Goal: Information Seeking & Learning: Learn about a topic

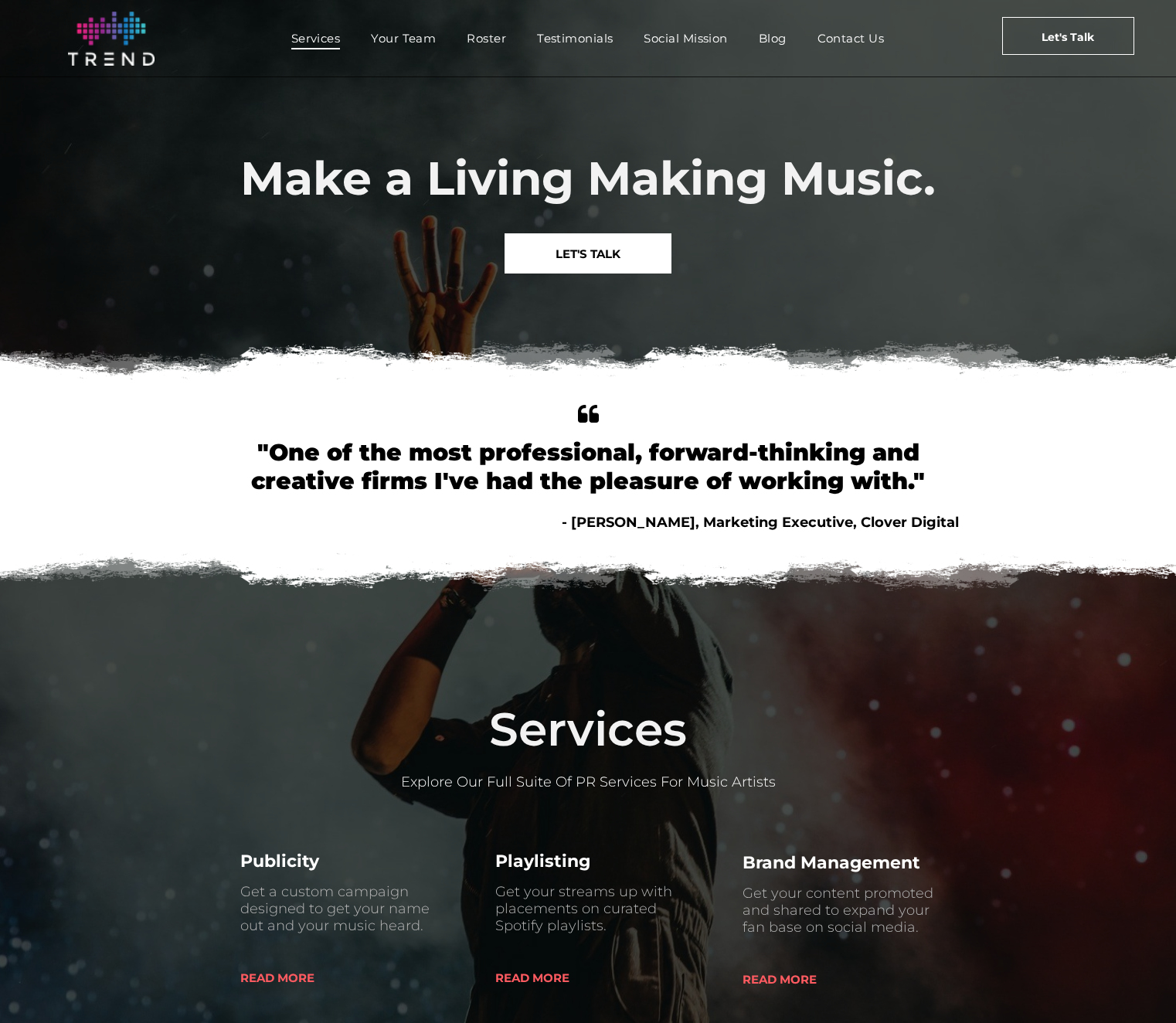
click at [318, 41] on span "Services" at bounding box center [316, 38] width 50 height 22
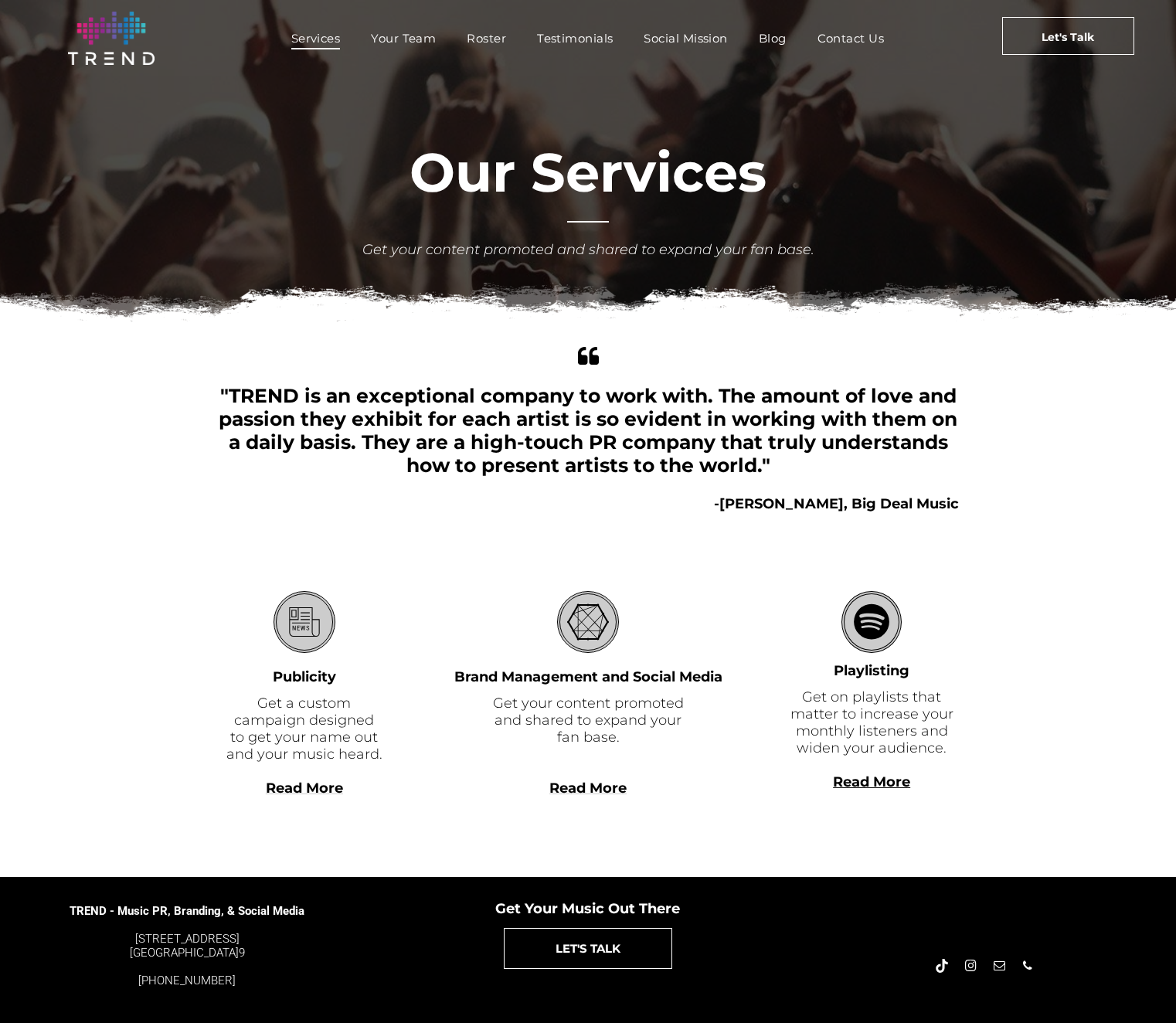
click at [293, 793] on span "Read More" at bounding box center [304, 788] width 77 height 17
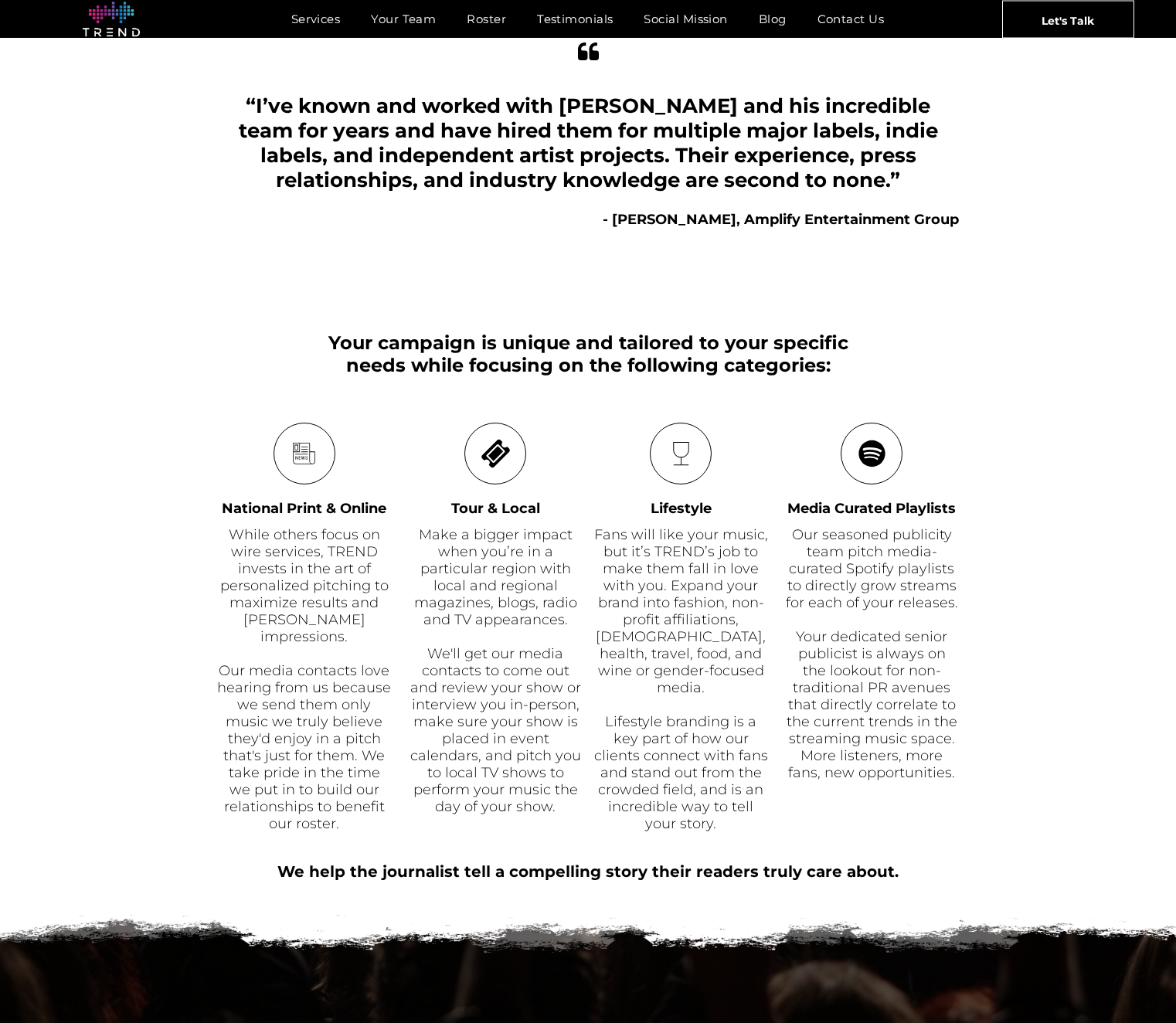
scroll to position [405, 0]
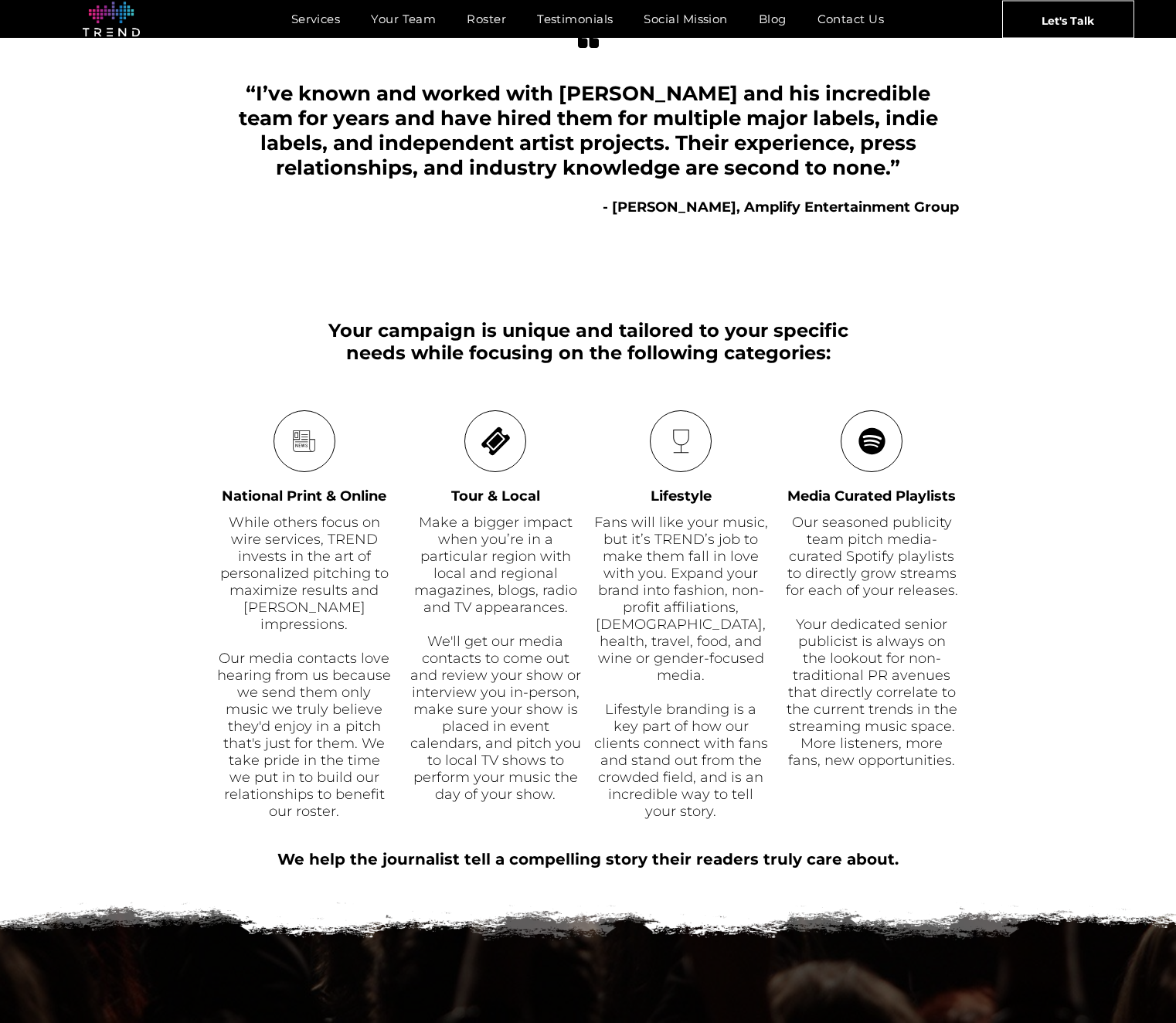
click at [135, 369] on div "Your campaign is unique and tailored to your specific needs while focusing on t…" at bounding box center [588, 314] width 1176 height 193
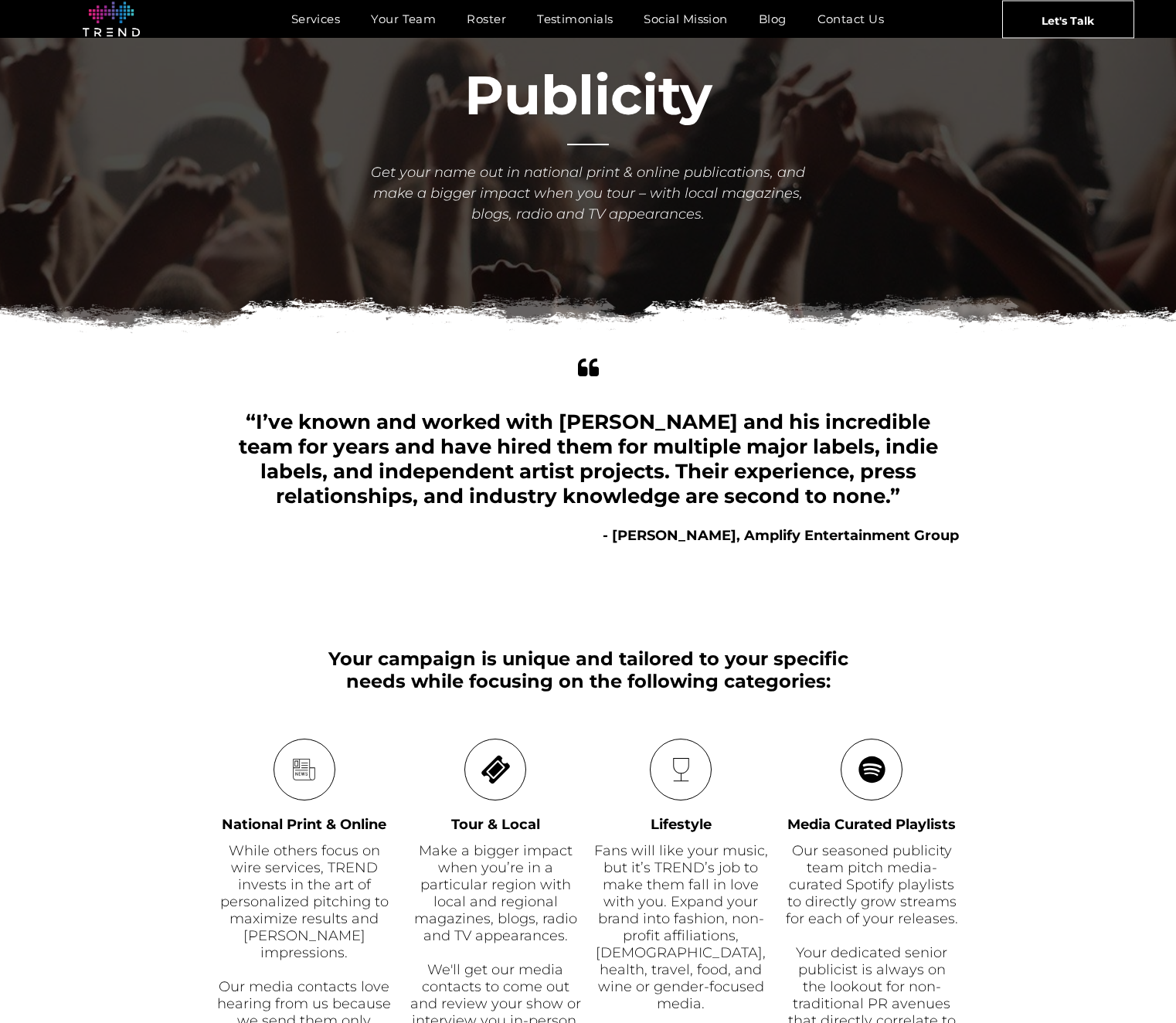
scroll to position [0, 0]
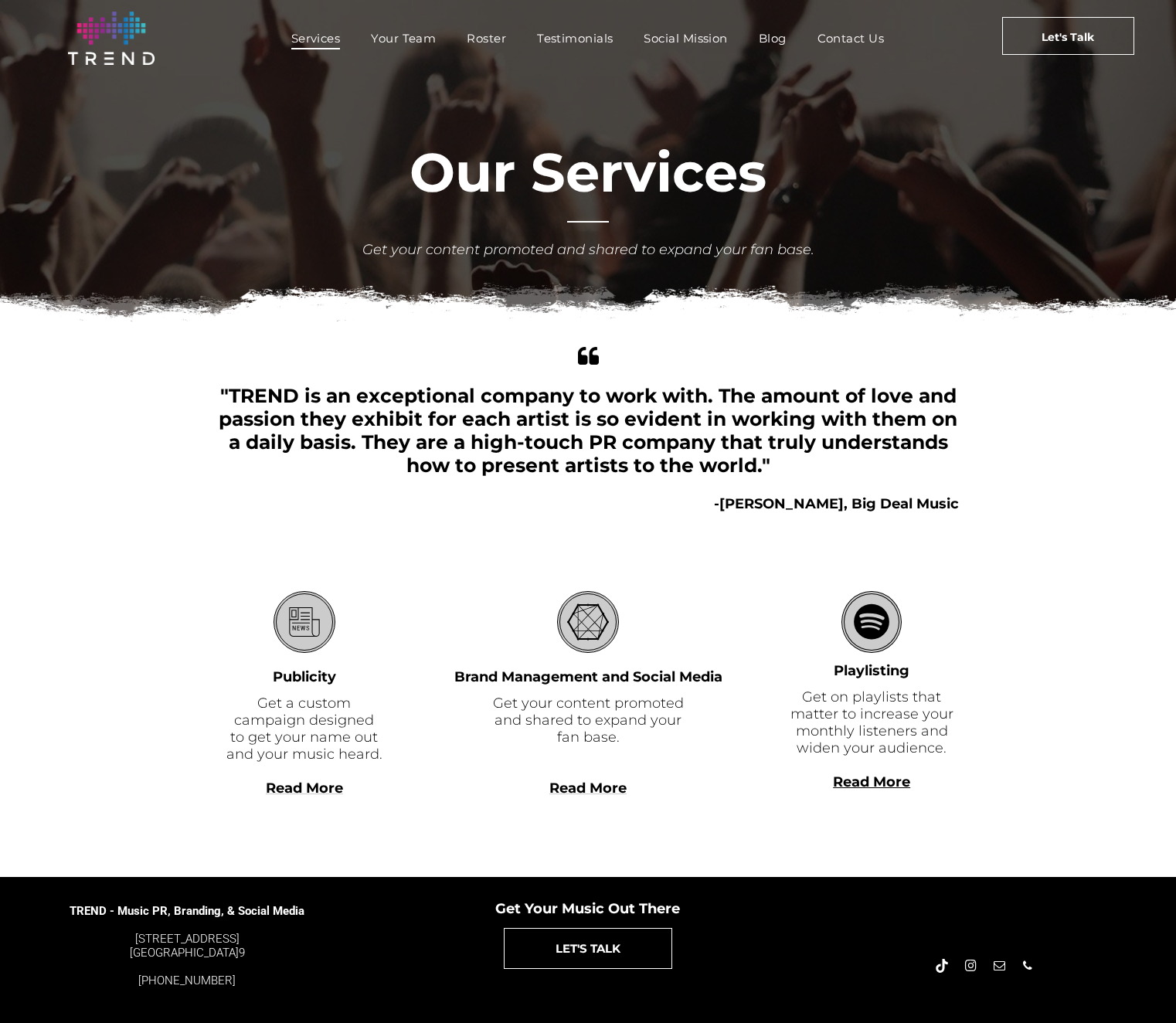
click at [321, 790] on span "Read More" at bounding box center [304, 788] width 77 height 17
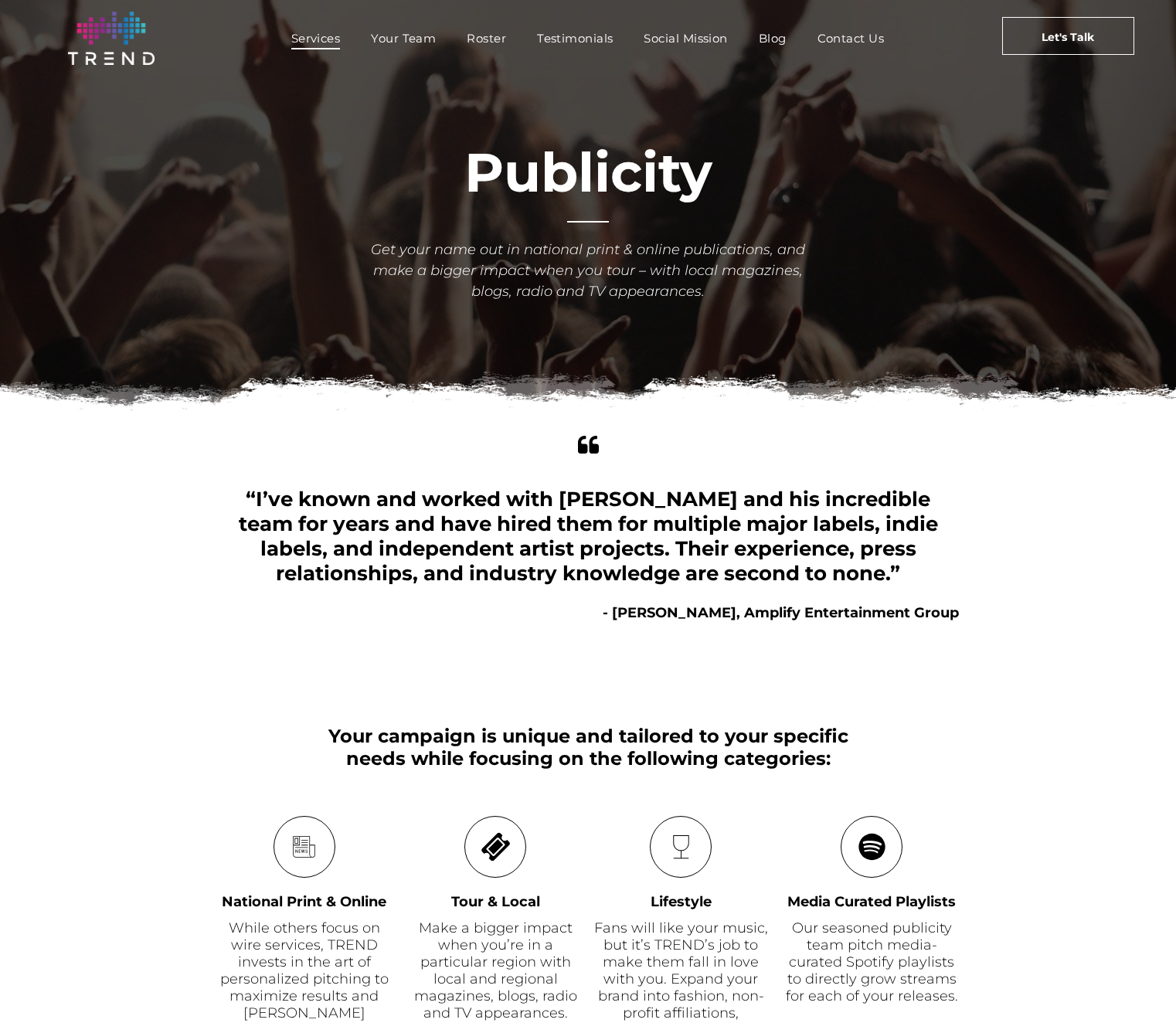
click at [320, 39] on span "Services" at bounding box center [316, 38] width 50 height 22
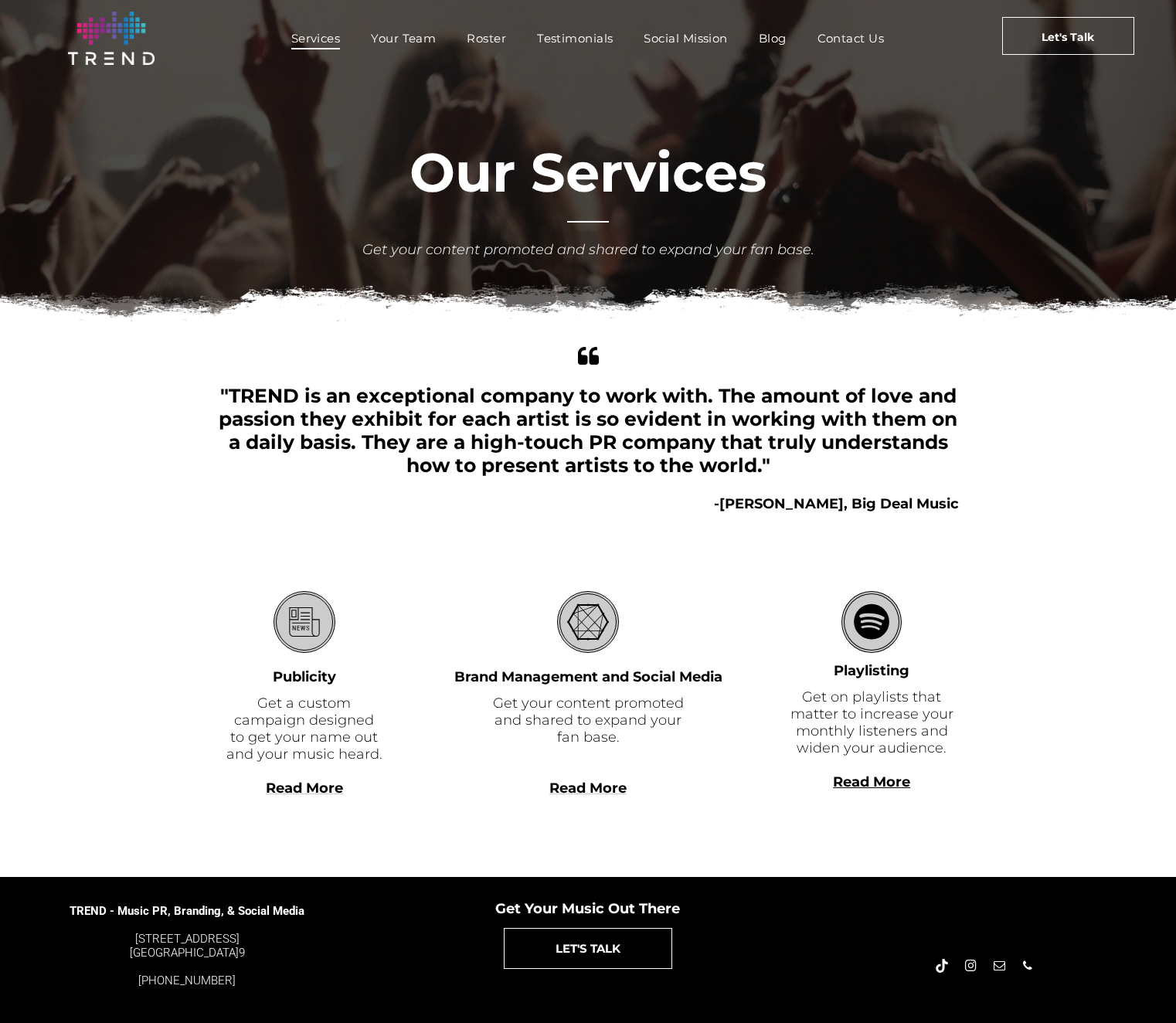
click at [602, 795] on span "Read More" at bounding box center [588, 788] width 77 height 17
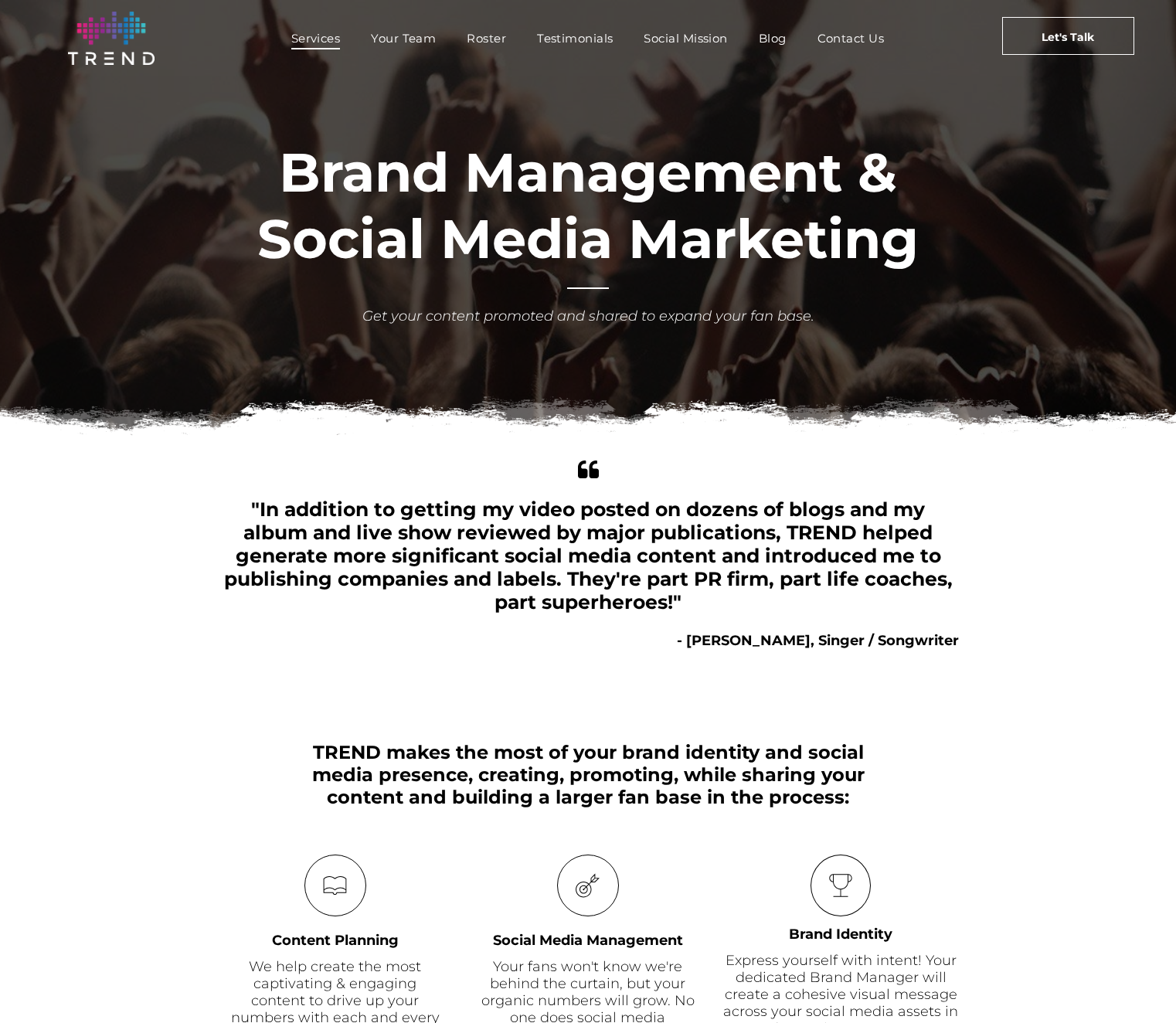
click at [307, 44] on span "Services" at bounding box center [316, 38] width 50 height 22
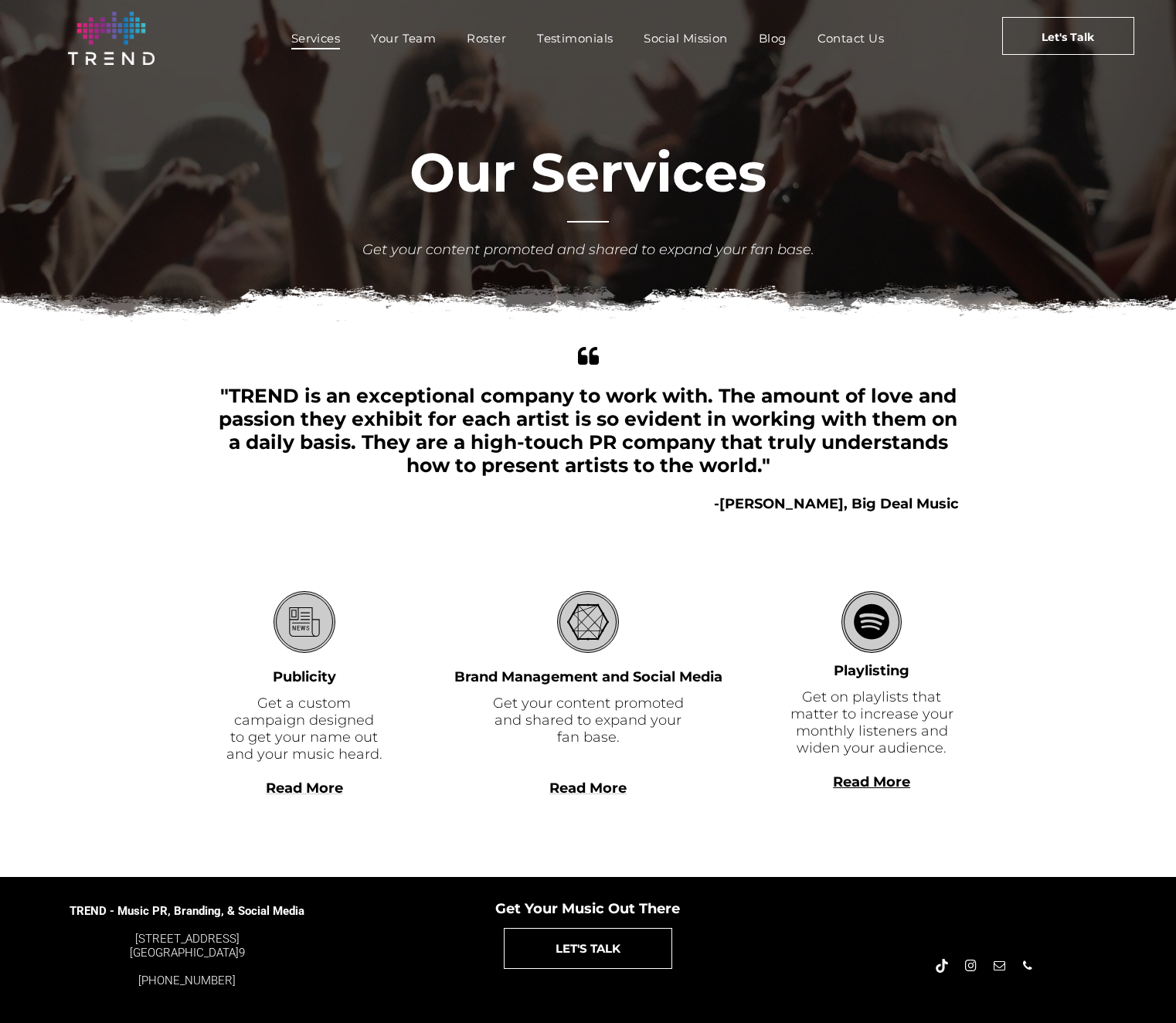
click at [592, 793] on span "Read More" at bounding box center [588, 788] width 77 height 17
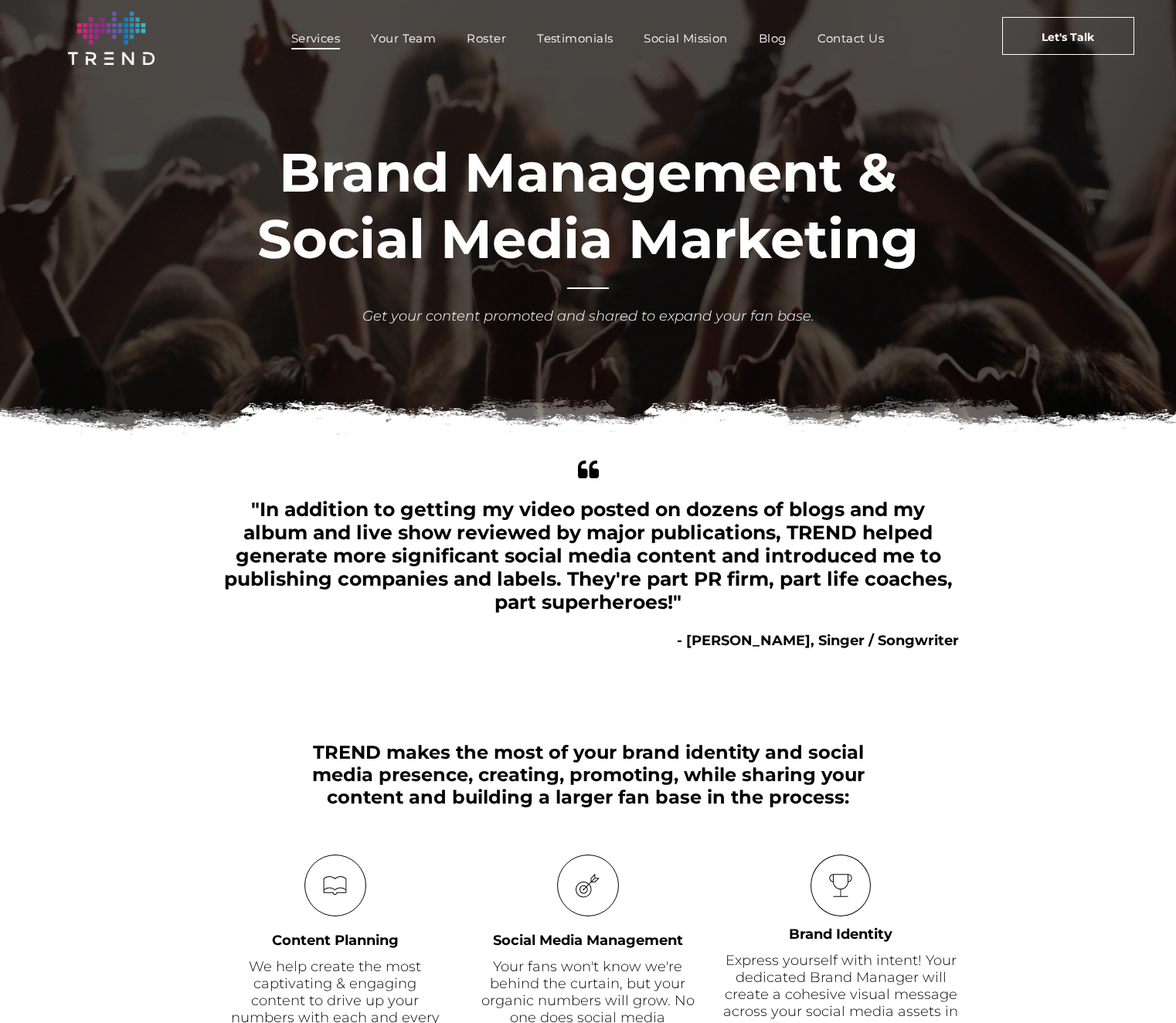
click at [316, 38] on span "Services" at bounding box center [316, 38] width 50 height 22
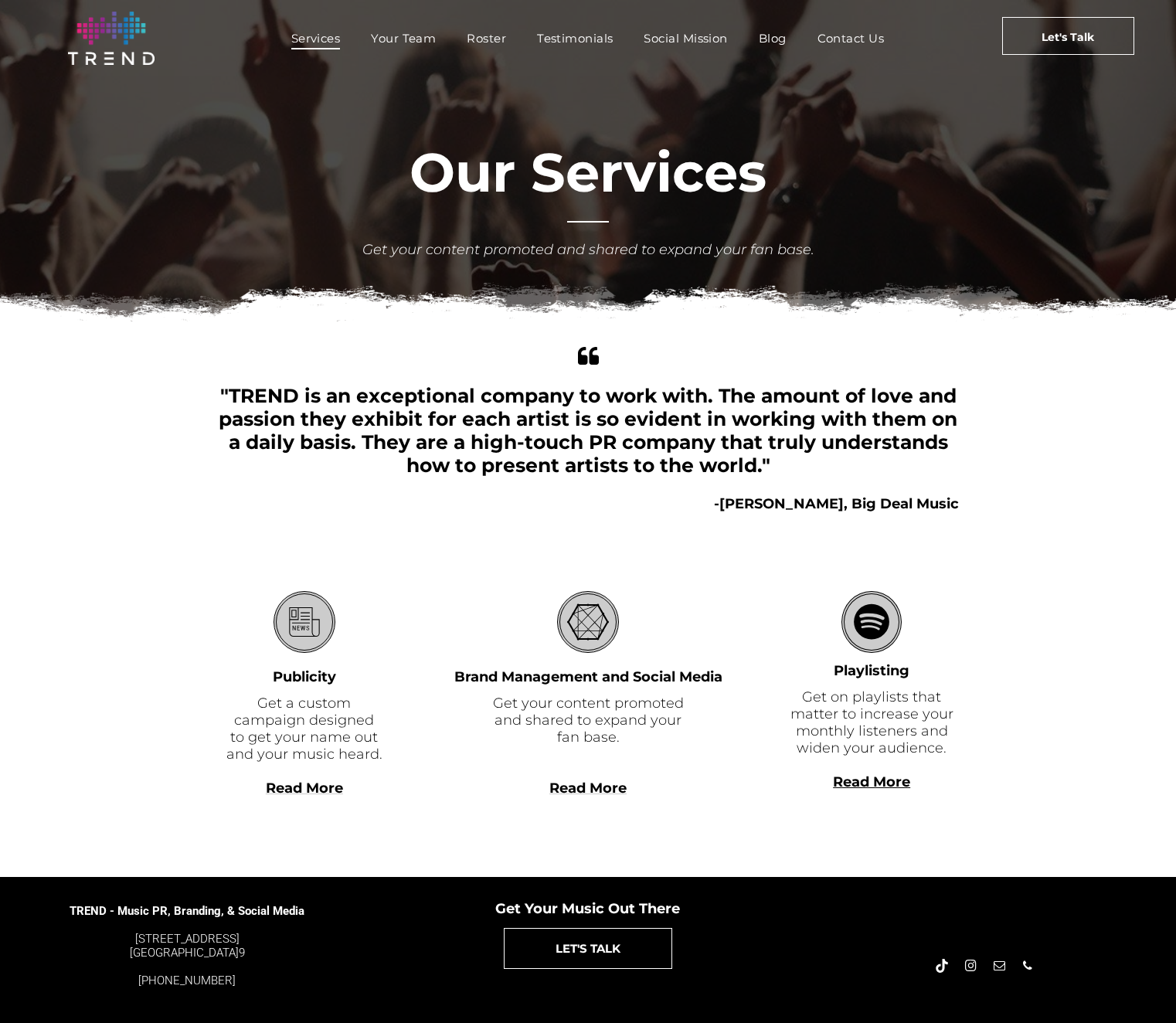
click at [888, 783] on b "Read More" at bounding box center [872, 782] width 77 height 17
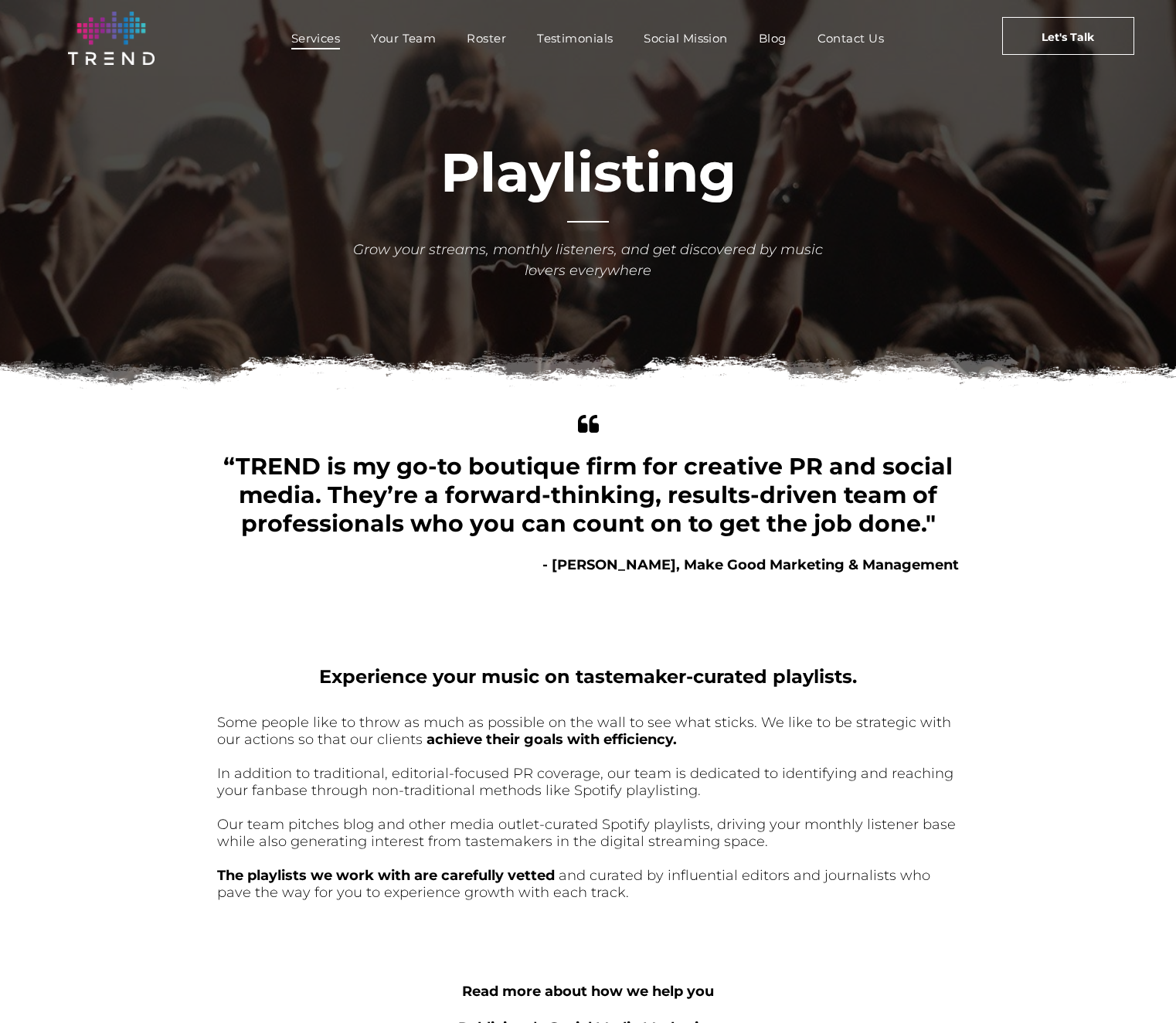
click at [299, 29] on span "Services" at bounding box center [316, 38] width 50 height 22
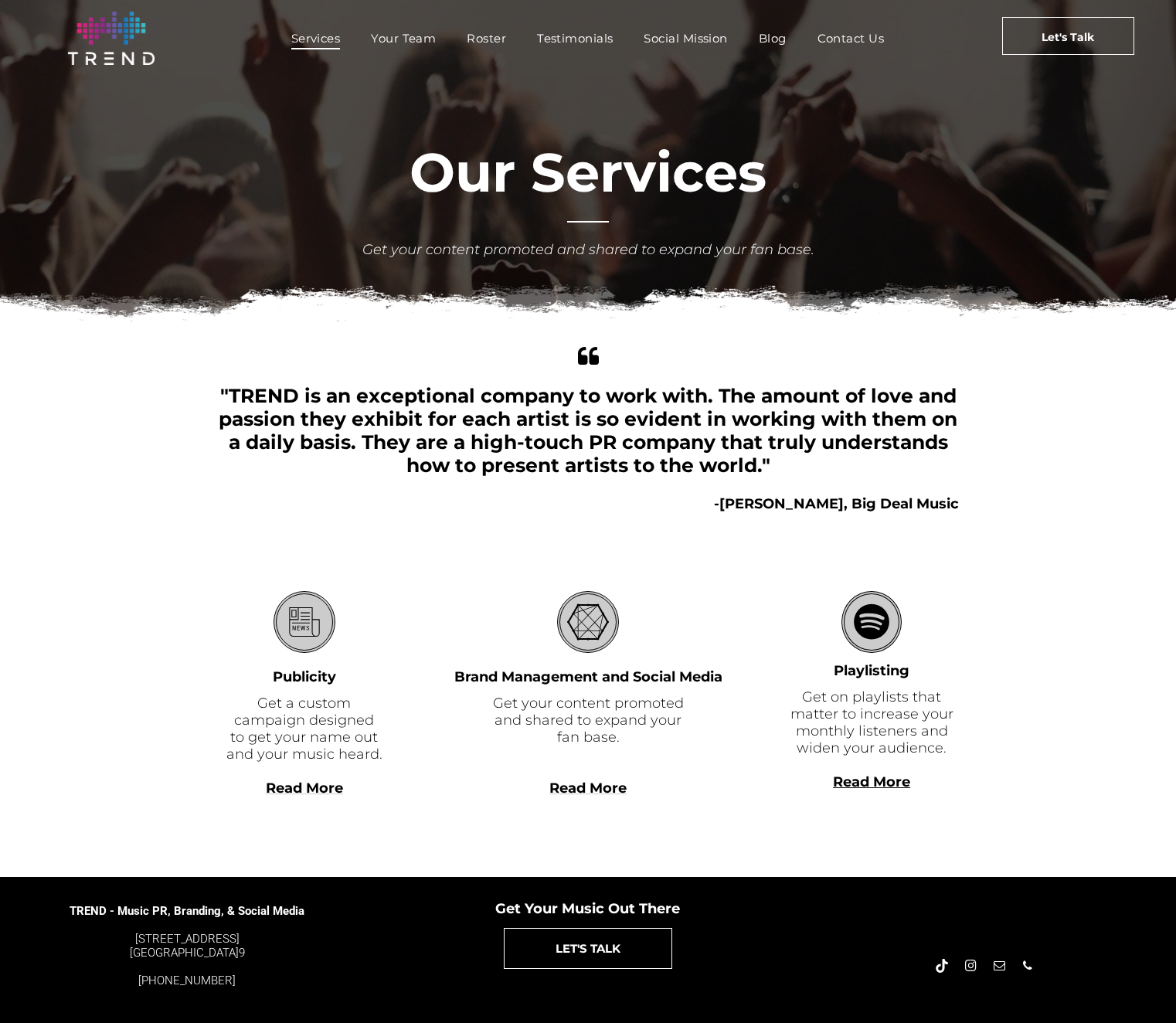
click at [299, 794] on span "Read More" at bounding box center [304, 788] width 77 height 17
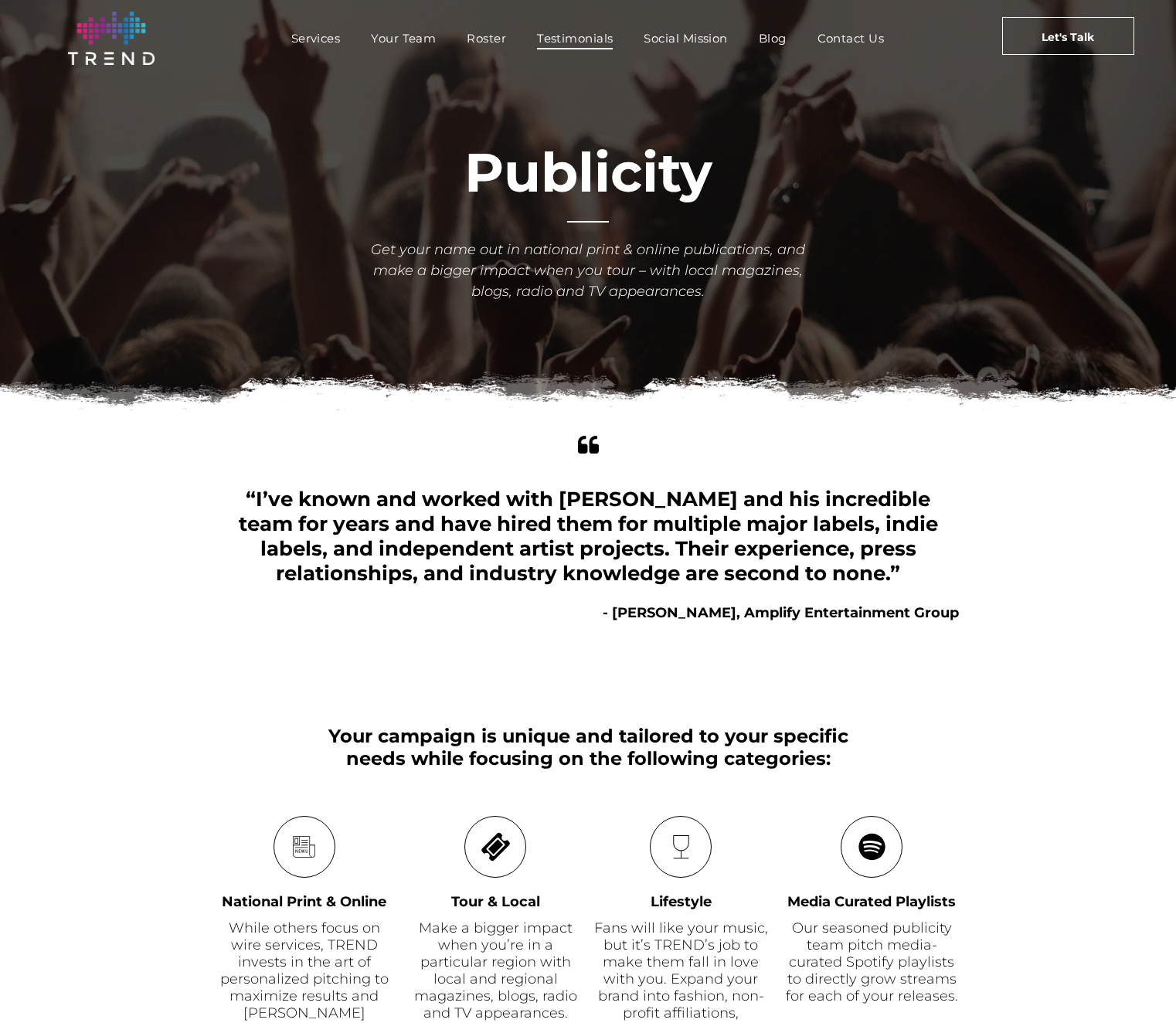
click at [560, 41] on span "Testimonials" at bounding box center [575, 38] width 76 height 22
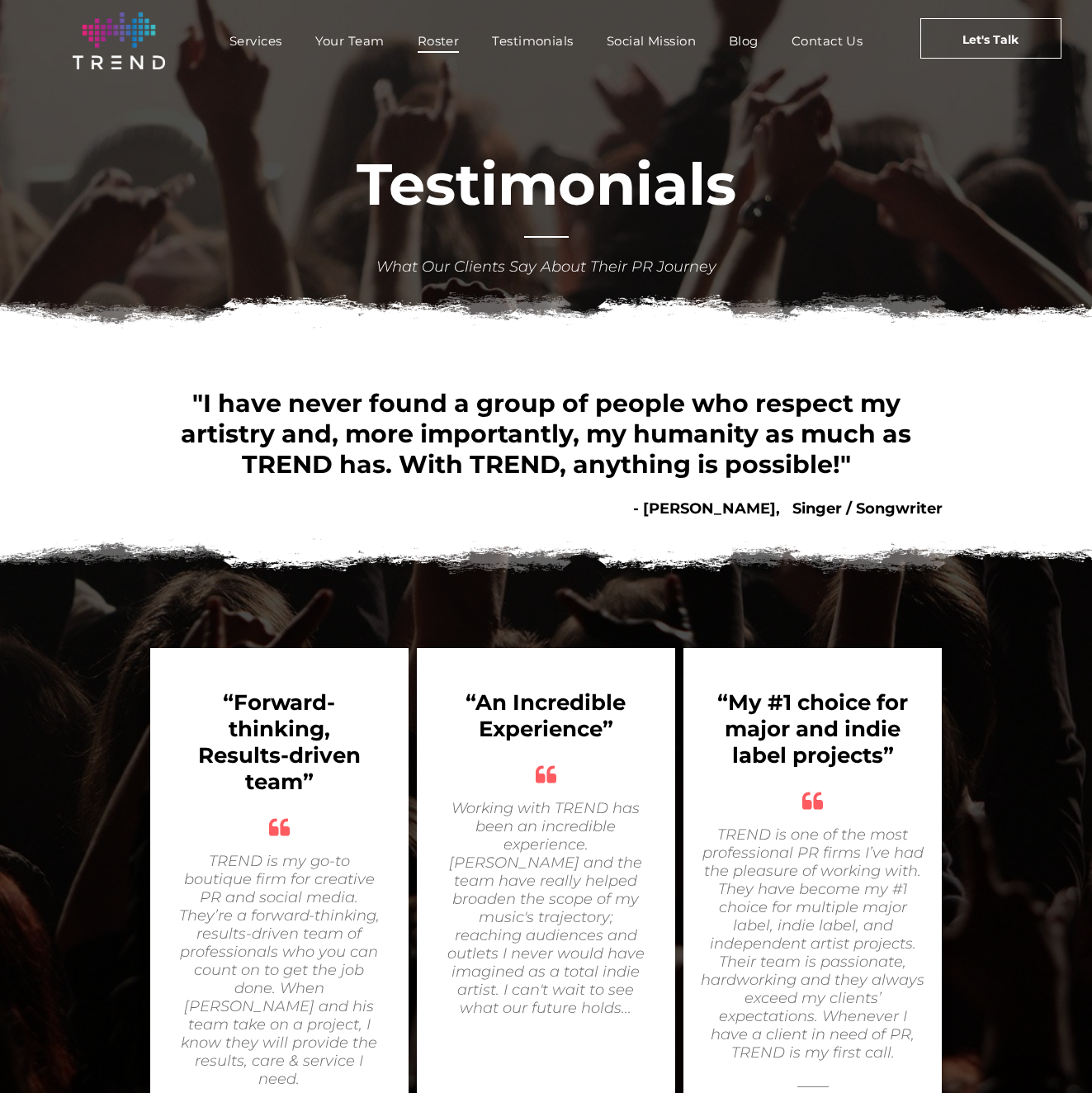
click at [460, 38] on span "Roster" at bounding box center [439, 41] width 42 height 24
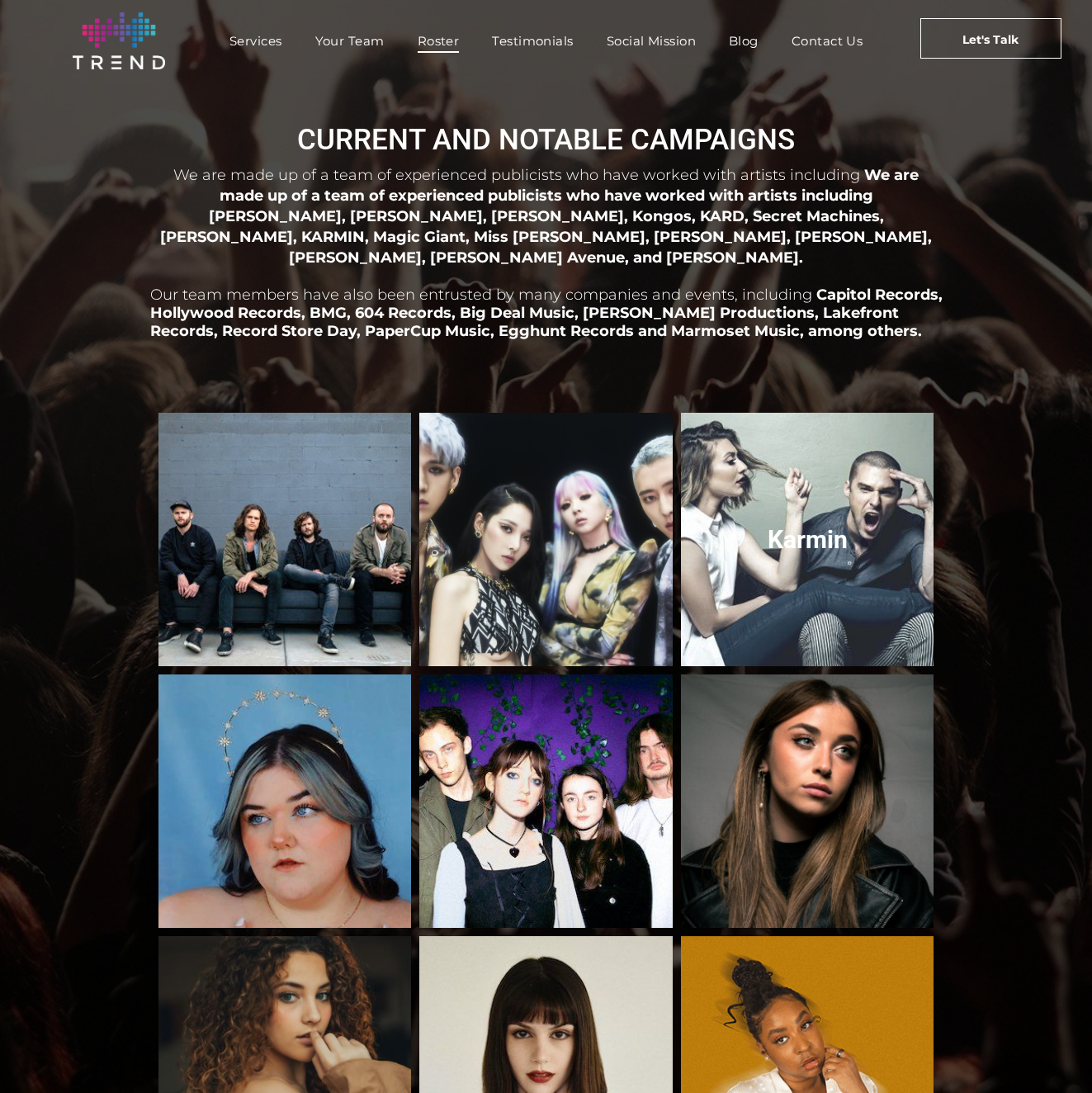
click at [753, 454] on link "Karmin" at bounding box center [808, 539] width 269 height 269
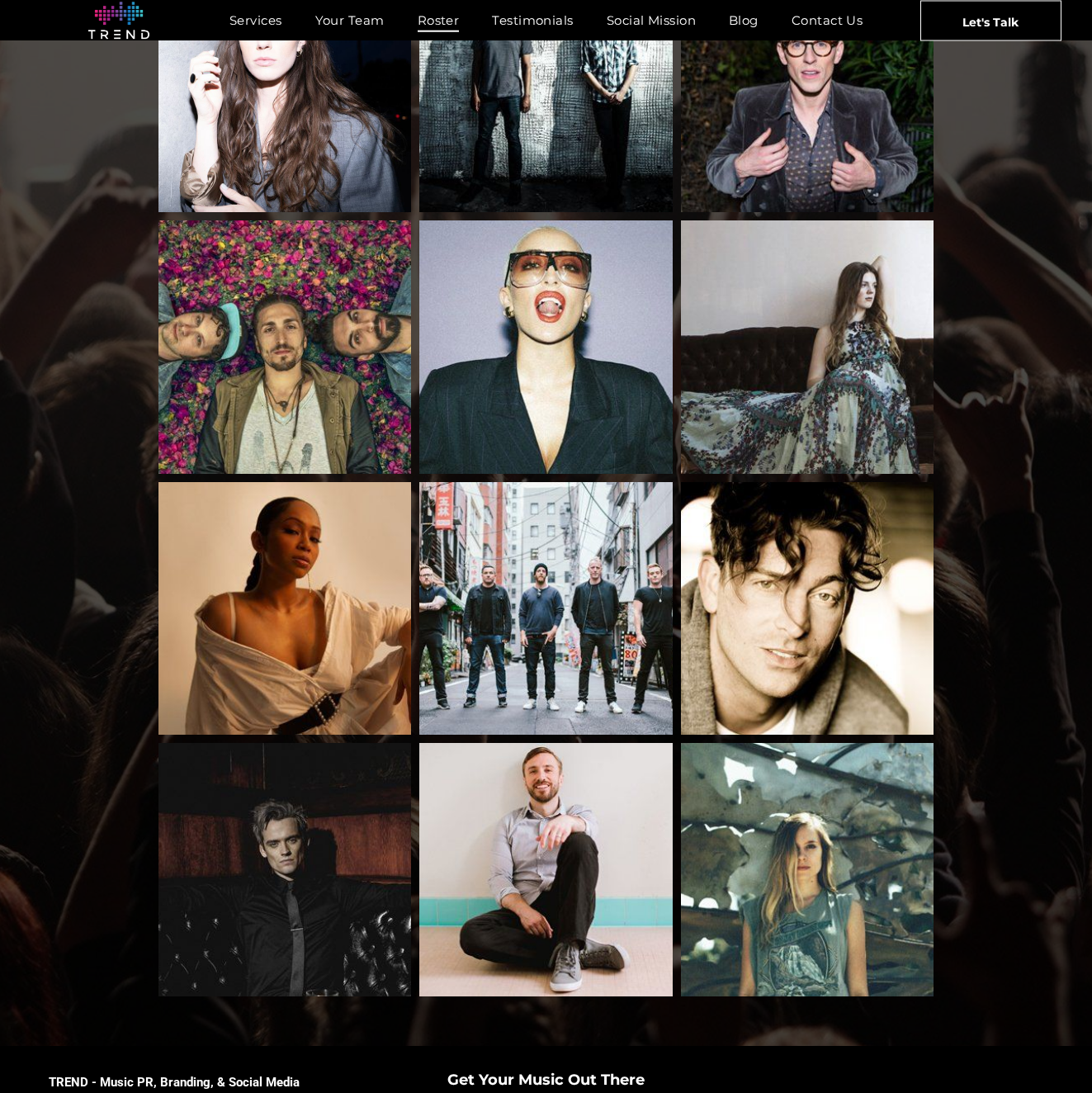
scroll to position [1356, 0]
